Goal: Book appointment/travel/reservation

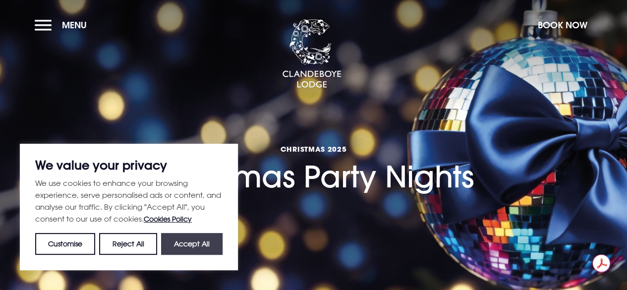
click at [194, 242] on button "Accept All" at bounding box center [191, 244] width 61 height 22
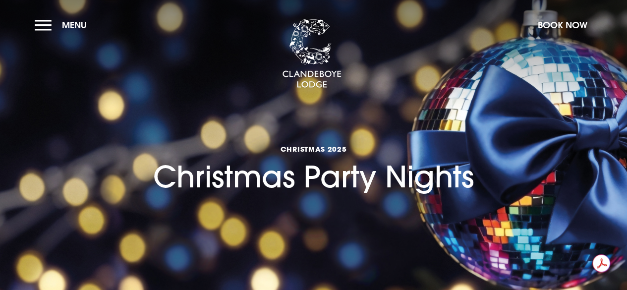
checkbox input "true"
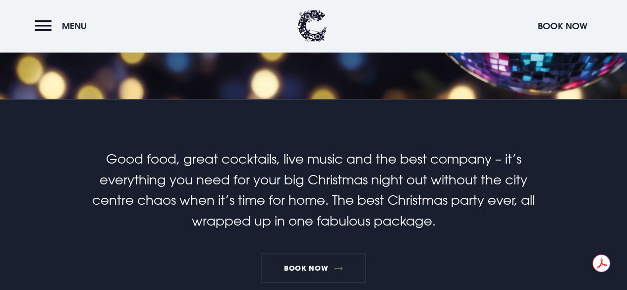
scroll to position [297, 0]
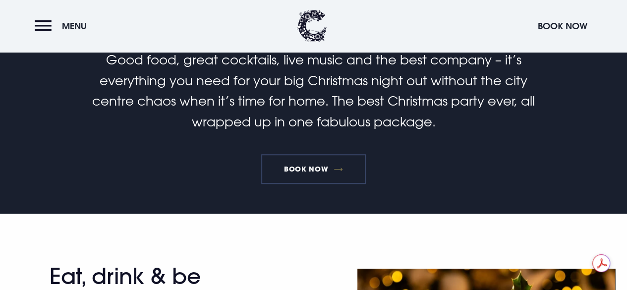
click at [302, 179] on link "Book Now" at bounding box center [313, 169] width 104 height 30
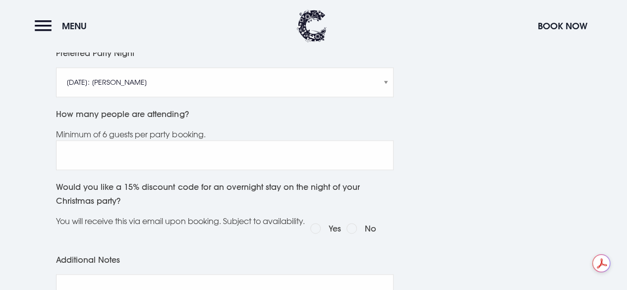
scroll to position [644, 0]
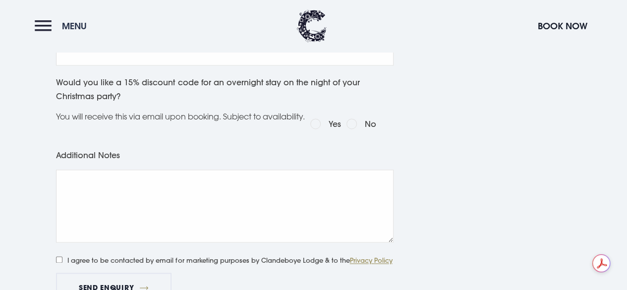
click at [42, 23] on button "Menu" at bounding box center [63, 25] width 57 height 21
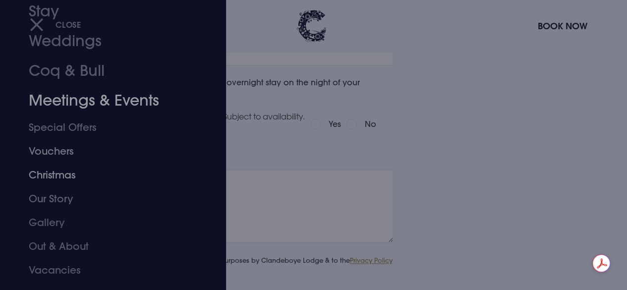
scroll to position [82, 0]
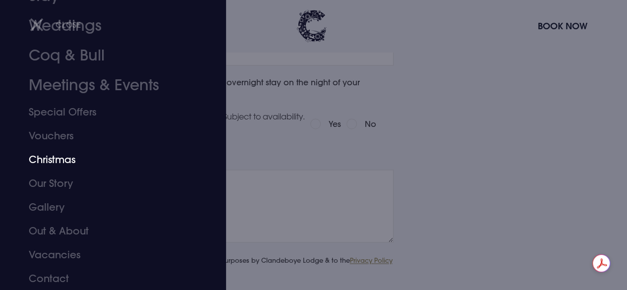
click at [61, 157] on link "Christmas" at bounding box center [106, 160] width 155 height 24
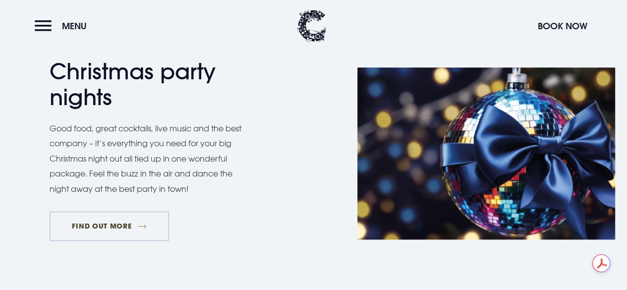
scroll to position [496, 0]
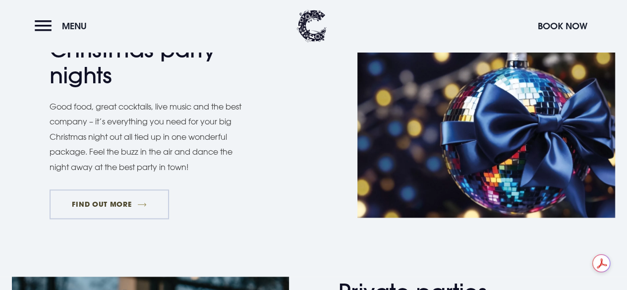
click at [159, 214] on link "FIND OUT MORE" at bounding box center [109, 204] width 119 height 30
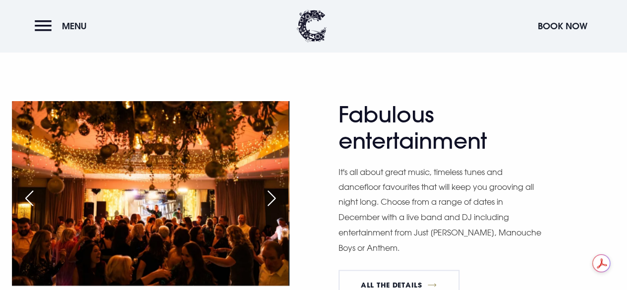
scroll to position [595, 0]
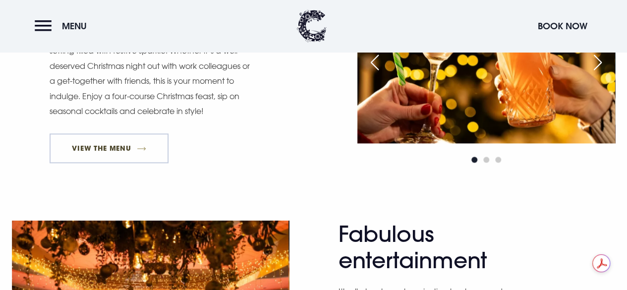
click at [103, 155] on link "View The Menu" at bounding box center [109, 148] width 119 height 30
